Goal: Task Accomplishment & Management: Use online tool/utility

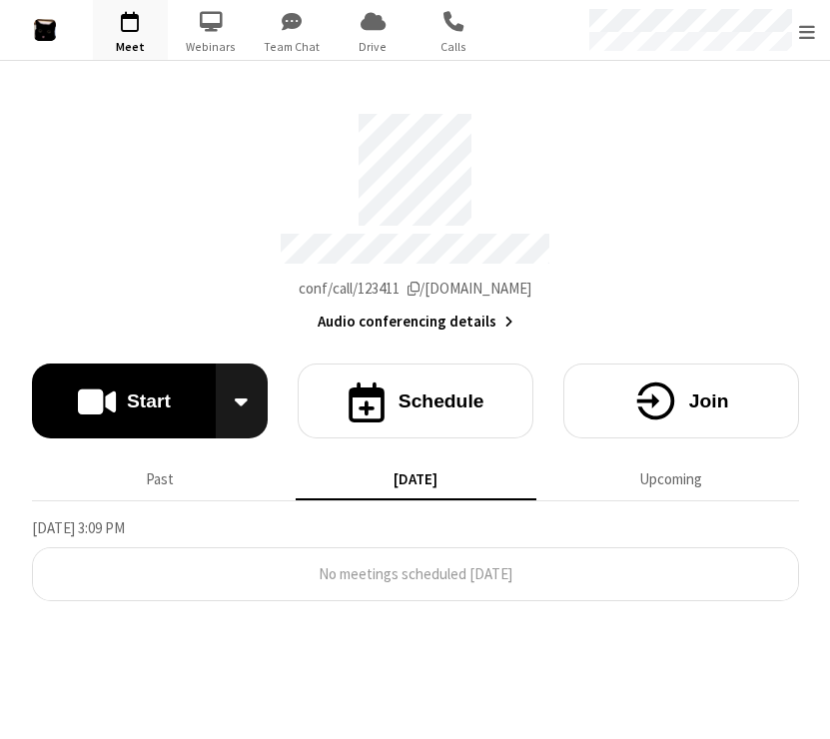
drag, startPoint x: 657, startPoint y: 234, endPoint x: 729, endPoint y: 187, distance: 85.9
click at [261, 187] on section "Meeting link dev.callbridge.rocks/conf/call/123411 Audio conferencing details" at bounding box center [415, 216] width 767 height 235
click at [261, 35] on div "Open menu" at bounding box center [700, 30] width 260 height 60
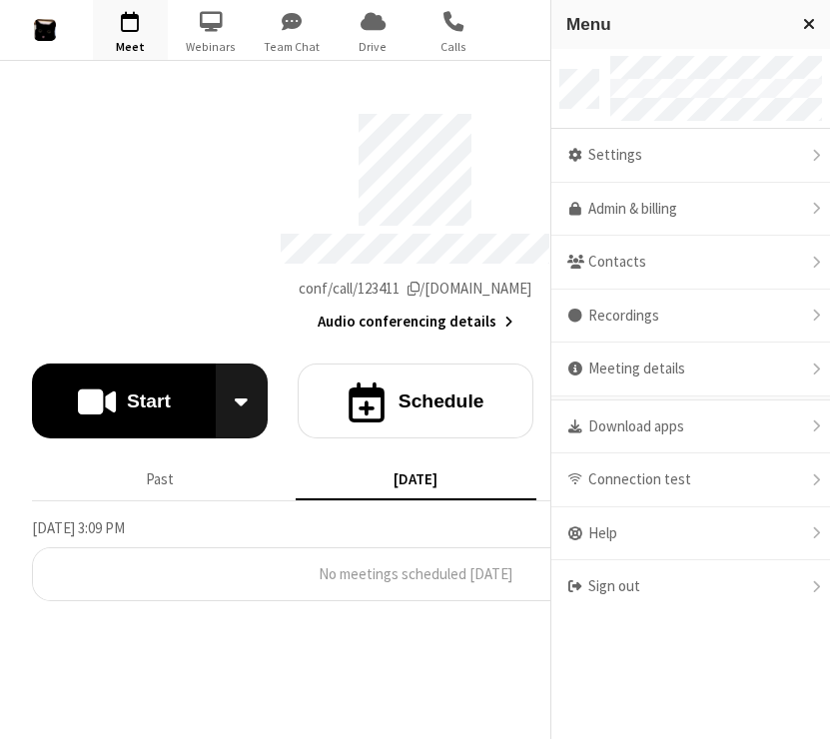
click at [261, 29] on button "Close menu" at bounding box center [809, 24] width 42 height 49
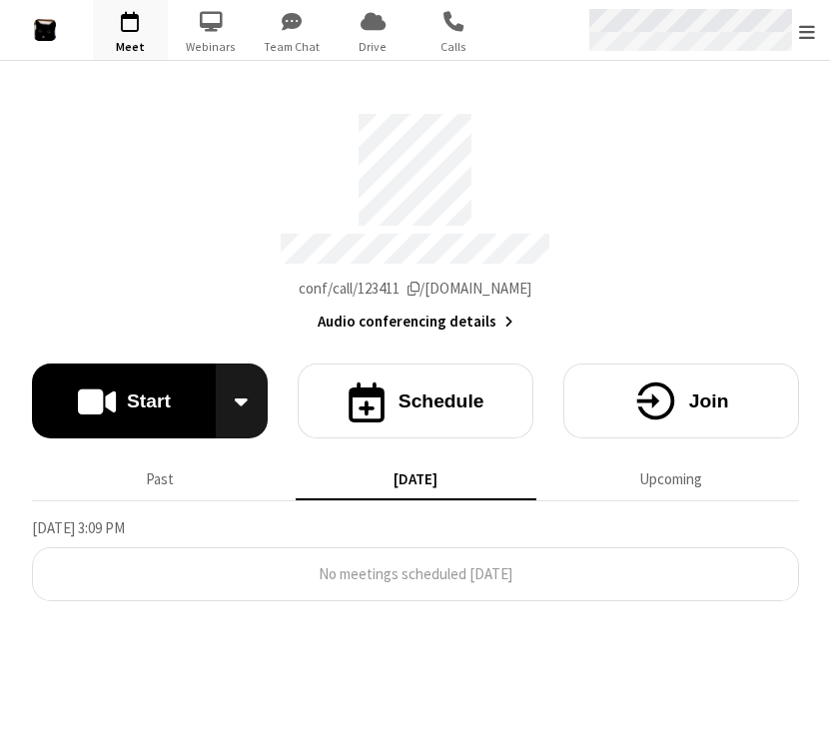
click at [261, 29] on div "Open menu" at bounding box center [700, 30] width 260 height 60
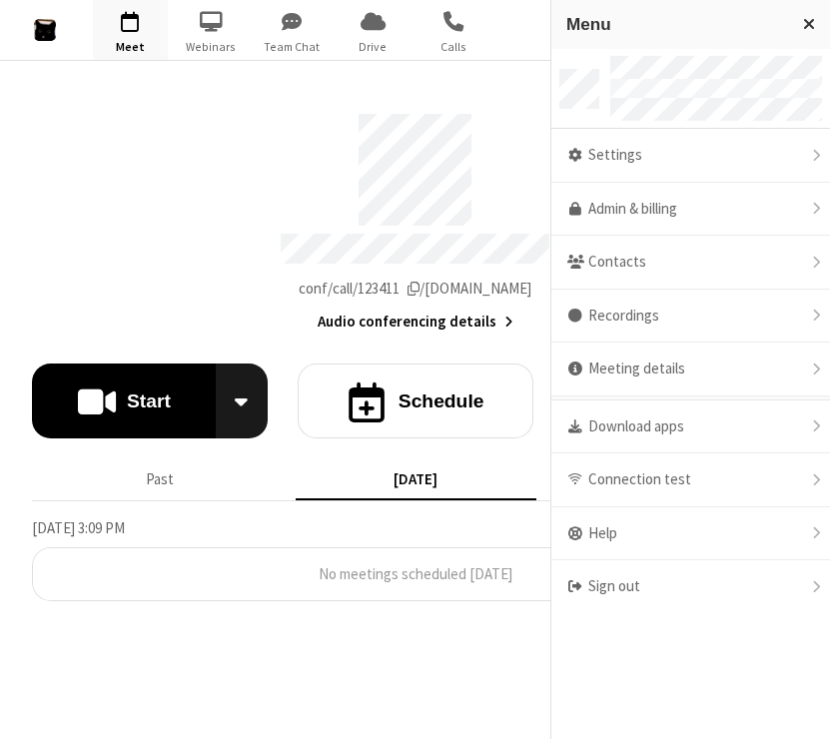
click at [261, 108] on div at bounding box center [690, 89] width 279 height 81
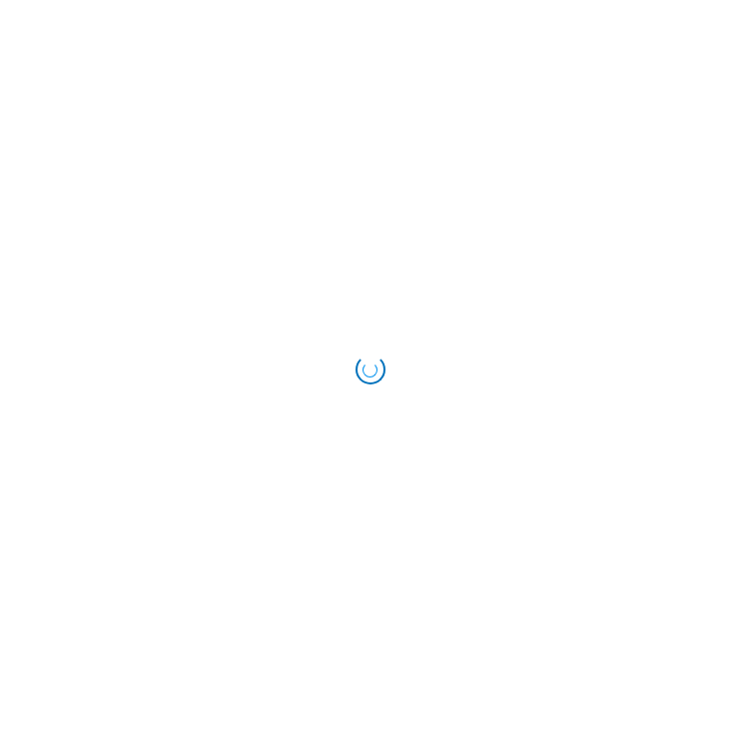
click at [261, 169] on div "Loading..." at bounding box center [370, 369] width 740 height 739
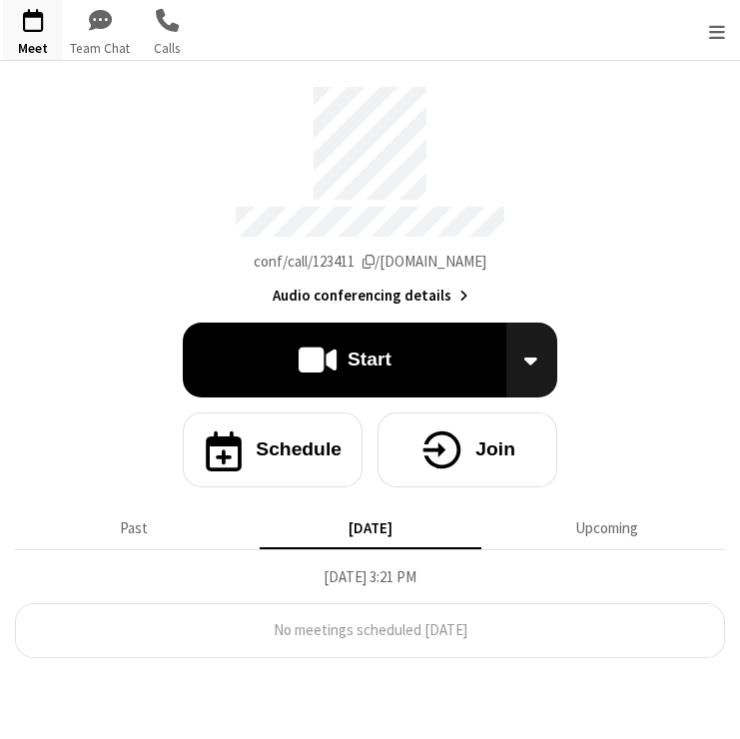
click at [635, 420] on div "Meeting link dev.callbridge.rocks/conf/call/123411 Audio conferencing details S…" at bounding box center [370, 374] width 740 height 627
click at [665, 236] on section "Meeting link dev.callbridge.rocks/conf/call/123411 Audio conferencing details" at bounding box center [370, 189] width 710 height 235
